Goal: Information Seeking & Learning: Find specific page/section

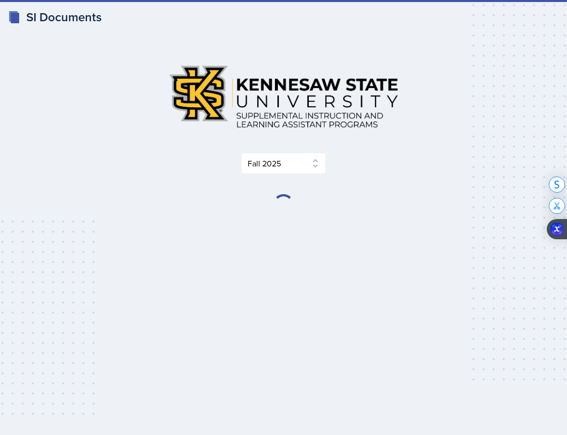
select select "2bed604d-1099-4043-b1bc-2365e8740244"
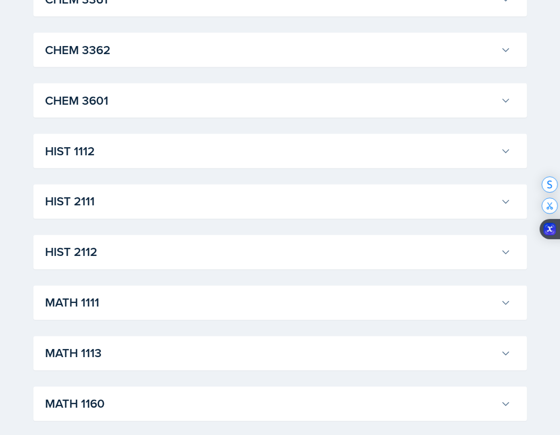
scroll to position [655, 0]
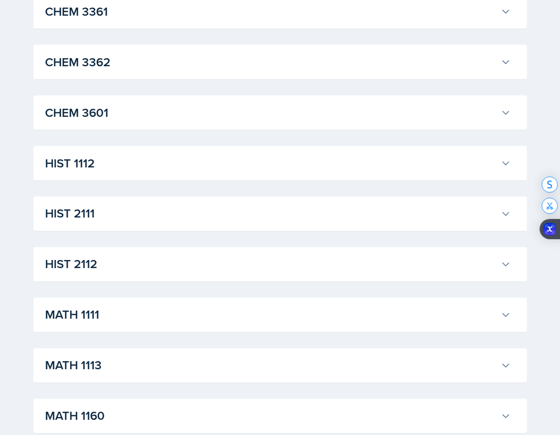
click at [285, 313] on h3 "MATH 1111" at bounding box center [271, 315] width 451 height 18
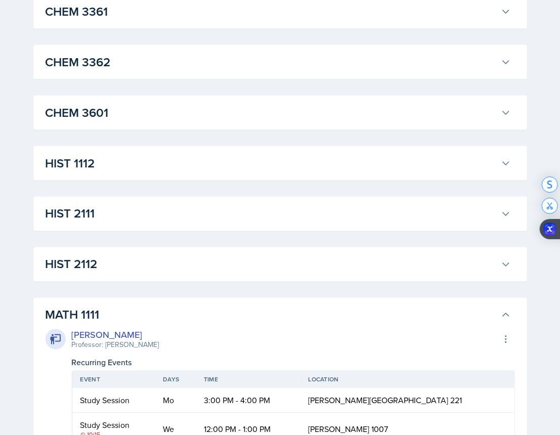
click at [285, 313] on h3 "MATH 1111" at bounding box center [271, 315] width 451 height 18
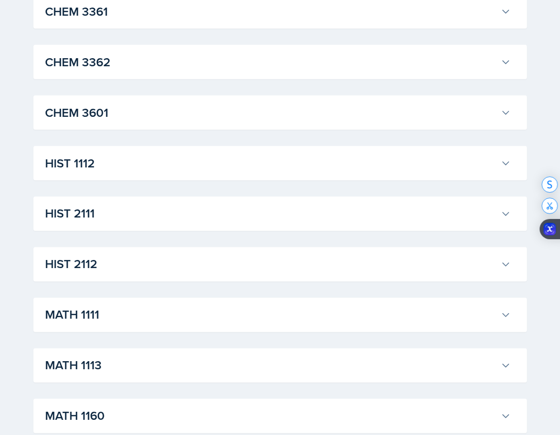
click at [285, 313] on h3 "MATH 1111" at bounding box center [271, 315] width 451 height 18
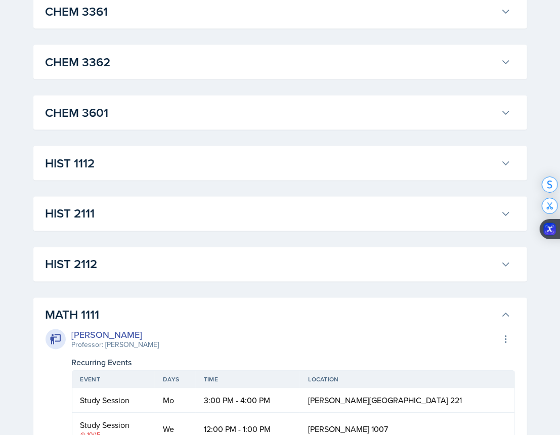
click at [285, 313] on h3 "MATH 1111" at bounding box center [271, 315] width 451 height 18
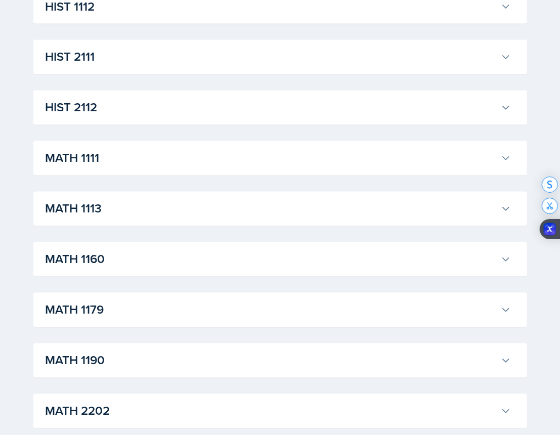
scroll to position [816, 0]
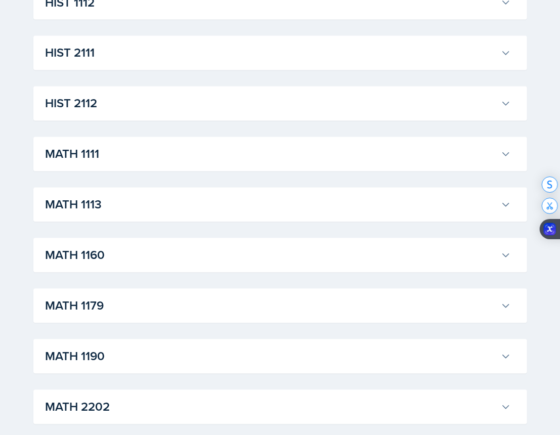
click at [0, 186] on div "SI Documents Select Semester Fall 2025 Summer 2025 Spring 2025 Fall 2024 Summer…" at bounding box center [280, 89] width 560 height 1810
click at [381, 350] on h3 "MATH 1190" at bounding box center [271, 356] width 451 height 18
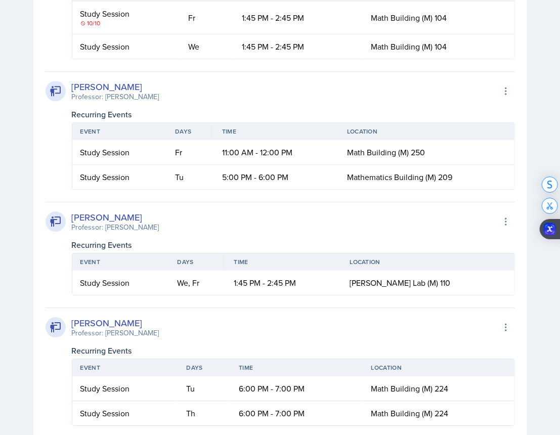
scroll to position [1264, 0]
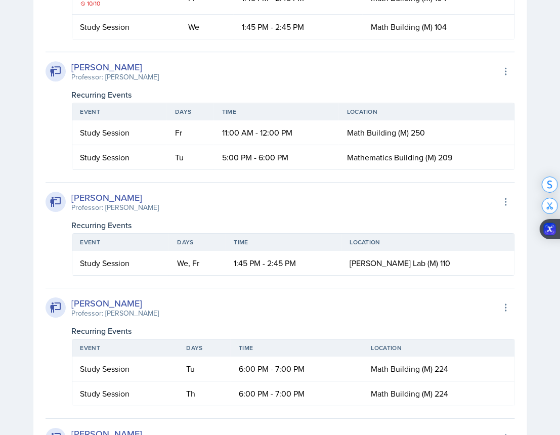
click at [407, 155] on span "Mathematics Building (M) 209" at bounding box center [399, 157] width 105 height 11
click at [510, 65] on button at bounding box center [506, 71] width 18 height 18
click at [465, 53] on div "[PERSON_NAME] Professor: [PERSON_NAME] Export to Google Calendar Recurring Even…" at bounding box center [280, 111] width 469 height 118
click at [499, 65] on button at bounding box center [506, 71] width 18 height 18
click at [454, 63] on div "[PERSON_NAME] Professor: [PERSON_NAME] Export to Google Calendar" at bounding box center [280, 71] width 469 height 22
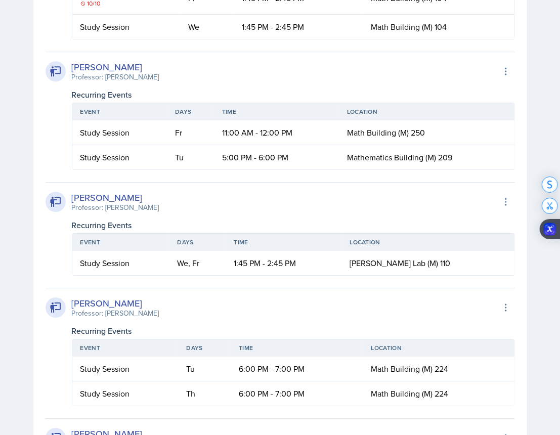
click at [438, 74] on div "[PERSON_NAME] Professor: [PERSON_NAME] Export to Google Calendar" at bounding box center [280, 71] width 469 height 22
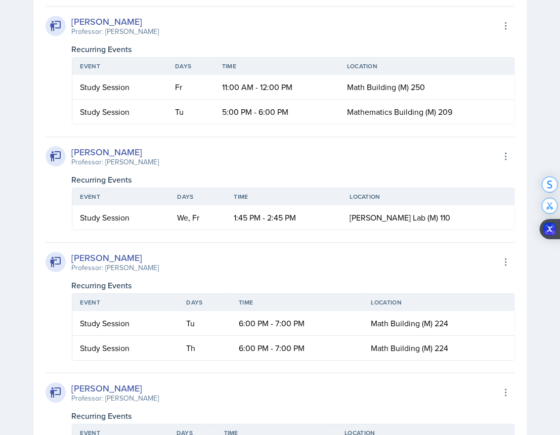
scroll to position [1313, 0]
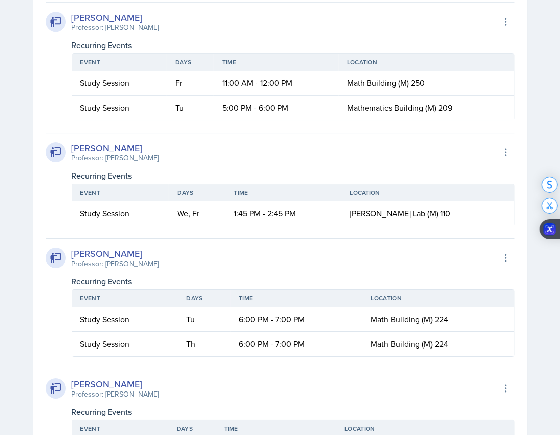
click at [508, 23] on icon at bounding box center [506, 22] width 10 height 10
click at [203, 7] on div "[PERSON_NAME] Professor: [PERSON_NAME] Export to Google Calendar Recurring Even…" at bounding box center [280, 61] width 469 height 118
click at [210, 28] on div "[PERSON_NAME] Professor: [PERSON_NAME] Export to Google Calendar" at bounding box center [280, 22] width 469 height 22
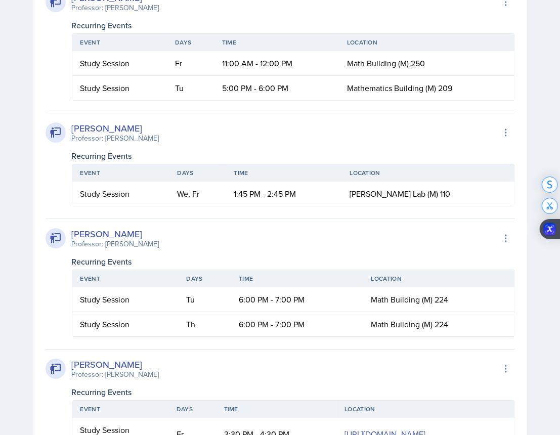
drag, startPoint x: 518, startPoint y: 108, endPoint x: 484, endPoint y: 99, distance: 35.0
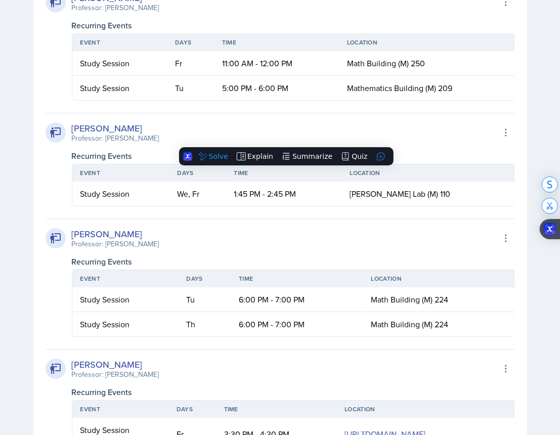
click at [376, 68] on td "Math Building (M) 250" at bounding box center [426, 63] width 175 height 25
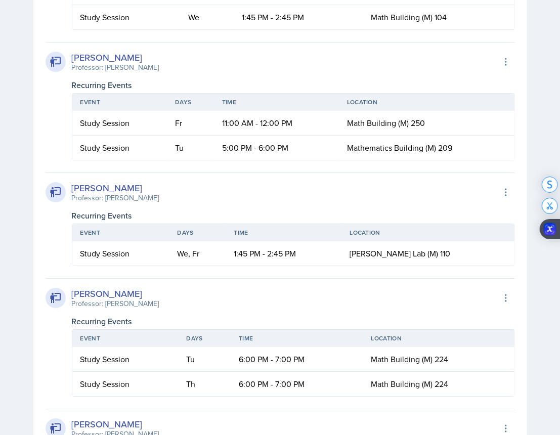
scroll to position [1253, 0]
